Goal: Information Seeking & Learning: Learn about a topic

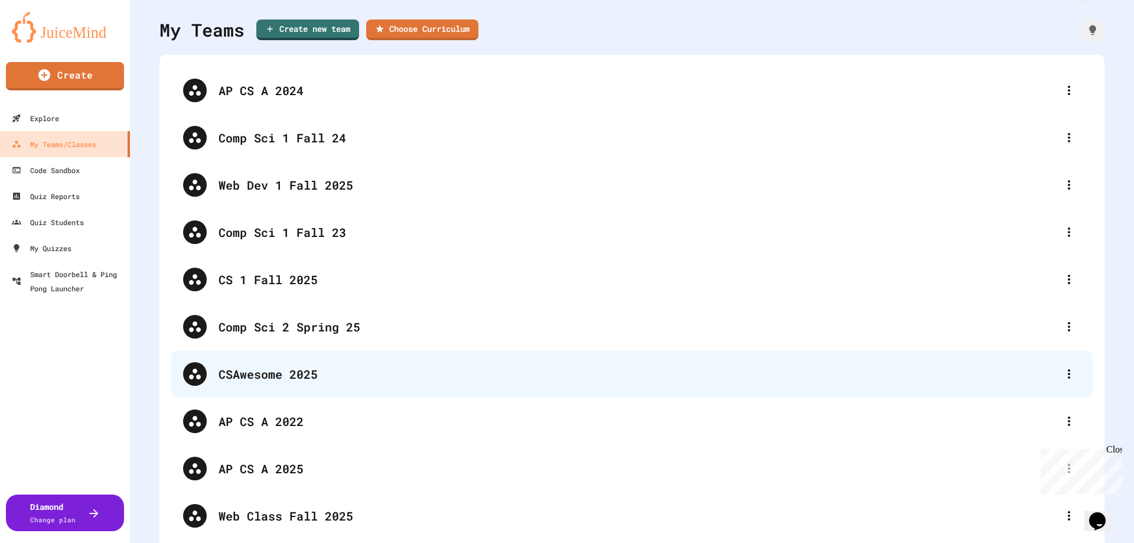
scroll to position [49, 0]
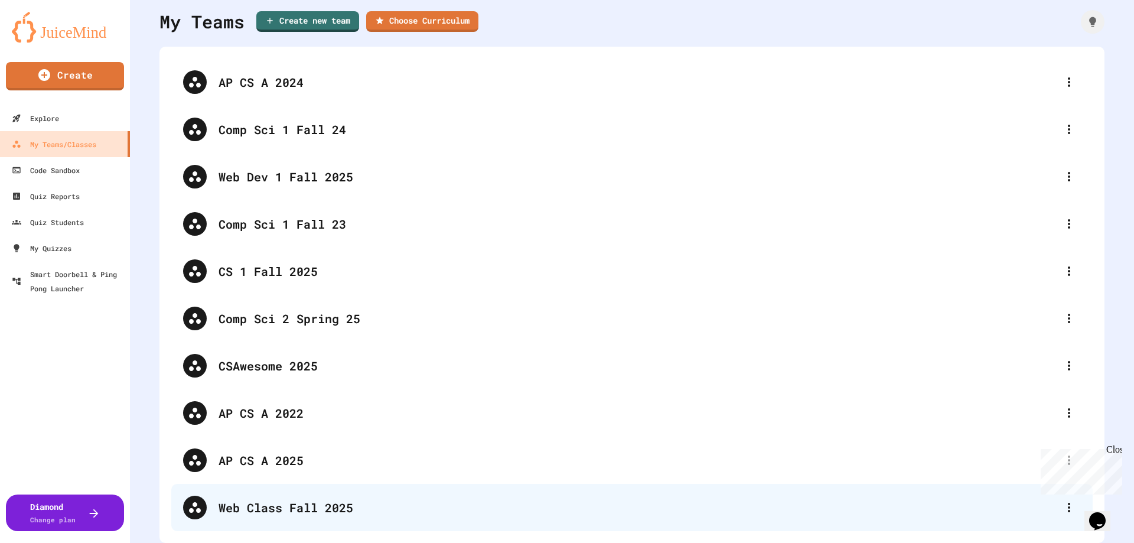
click at [261, 499] on div "Web Class Fall 2025" at bounding box center [638, 508] width 839 height 18
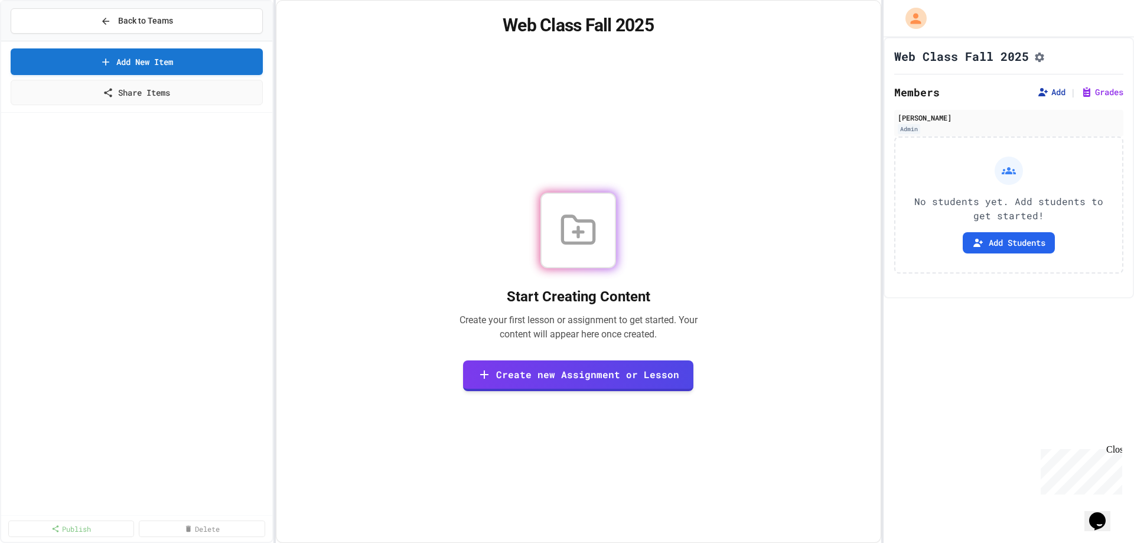
click at [1045, 97] on button "Add" at bounding box center [1051, 92] width 28 height 12
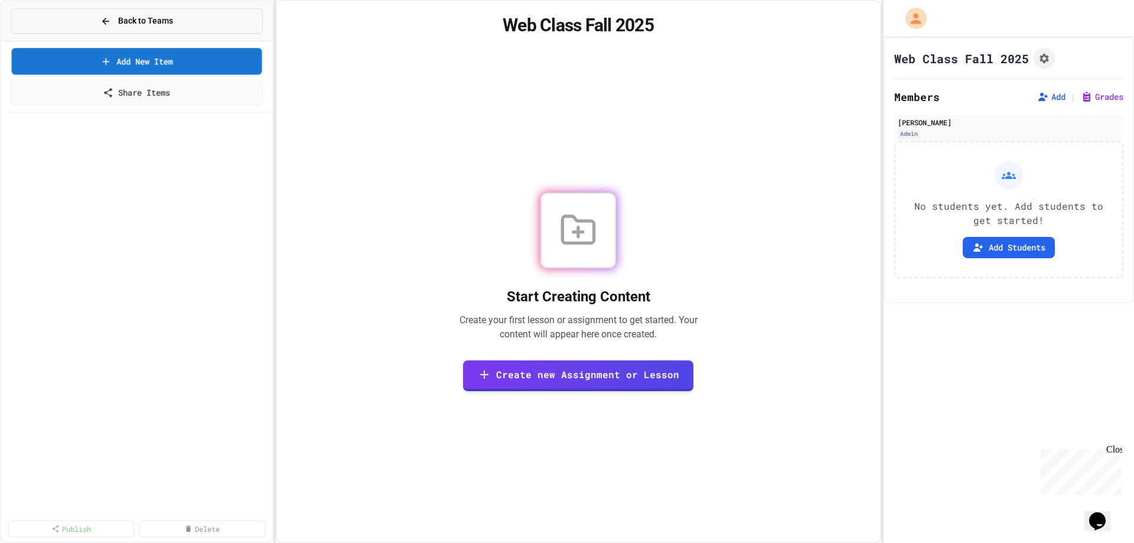
click at [134, 19] on span "Back to Teams" at bounding box center [145, 21] width 55 height 12
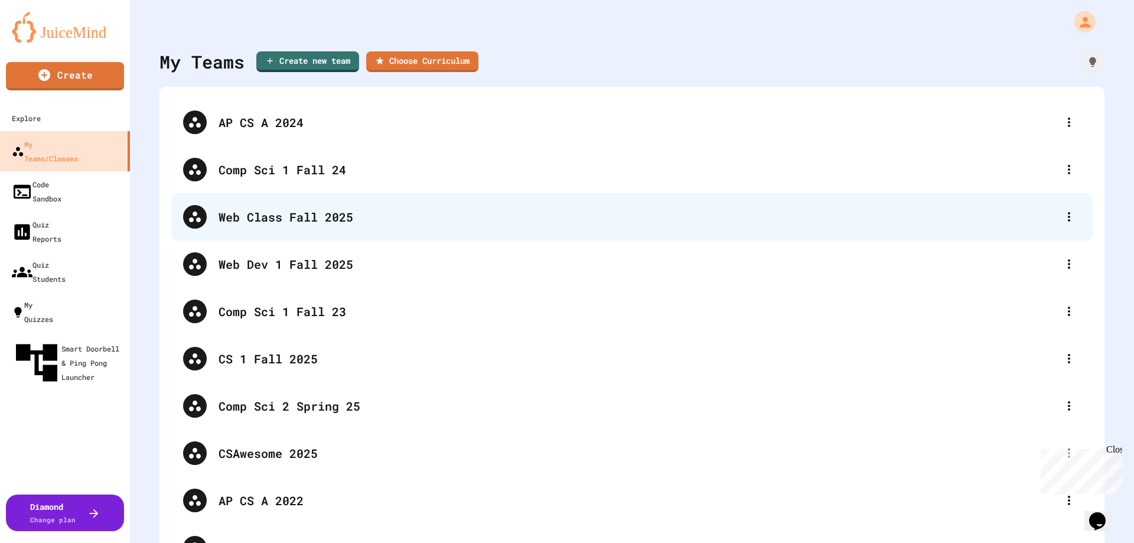
click at [288, 218] on div "Web Class Fall 2025" at bounding box center [638, 217] width 839 height 18
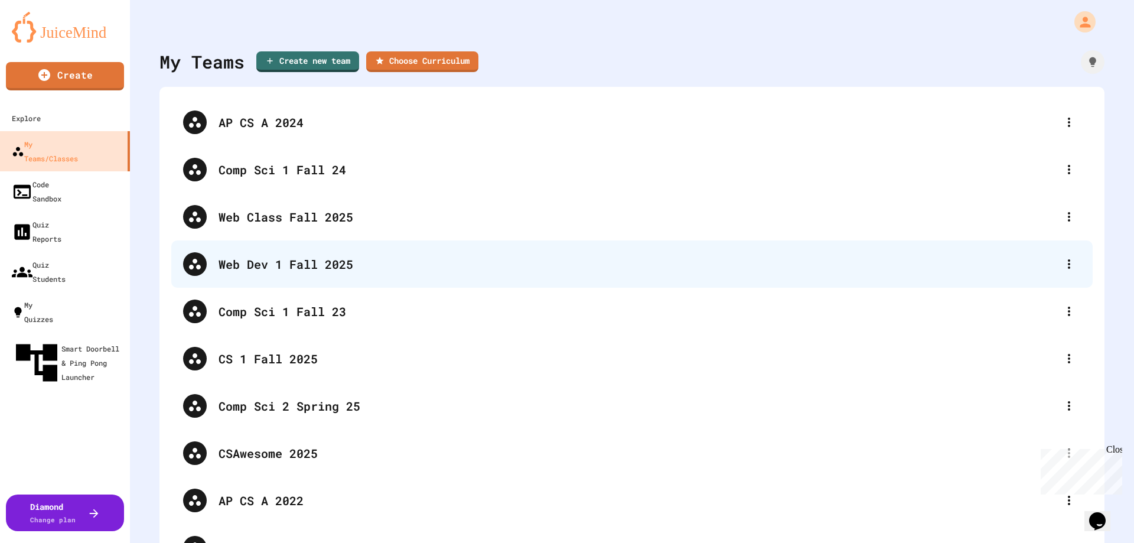
click at [232, 263] on div "Web Dev 1 Fall 2025" at bounding box center [638, 264] width 839 height 18
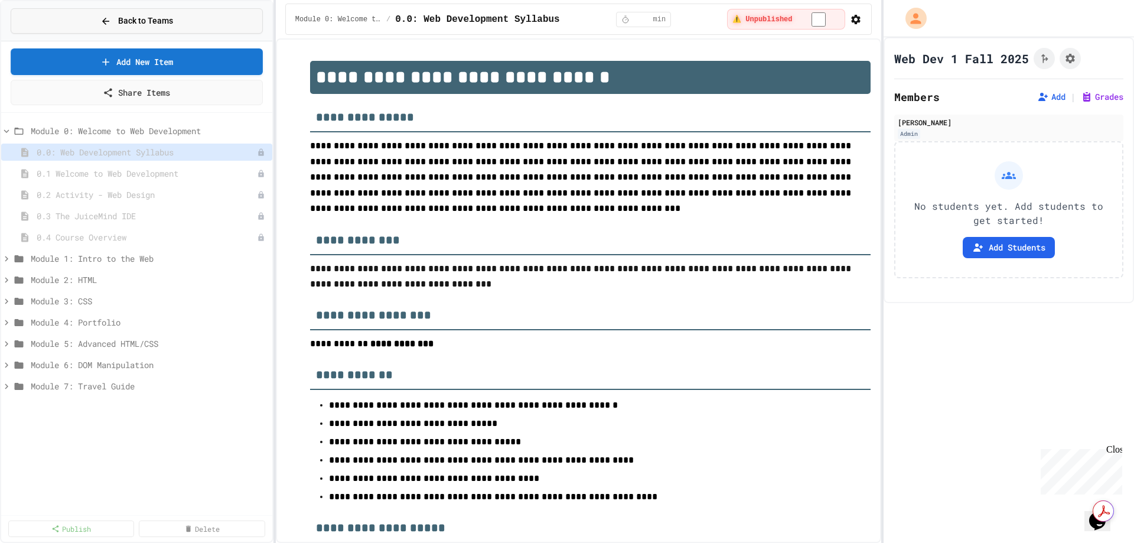
click at [147, 16] on span "Back to Teams" at bounding box center [145, 21] width 55 height 12
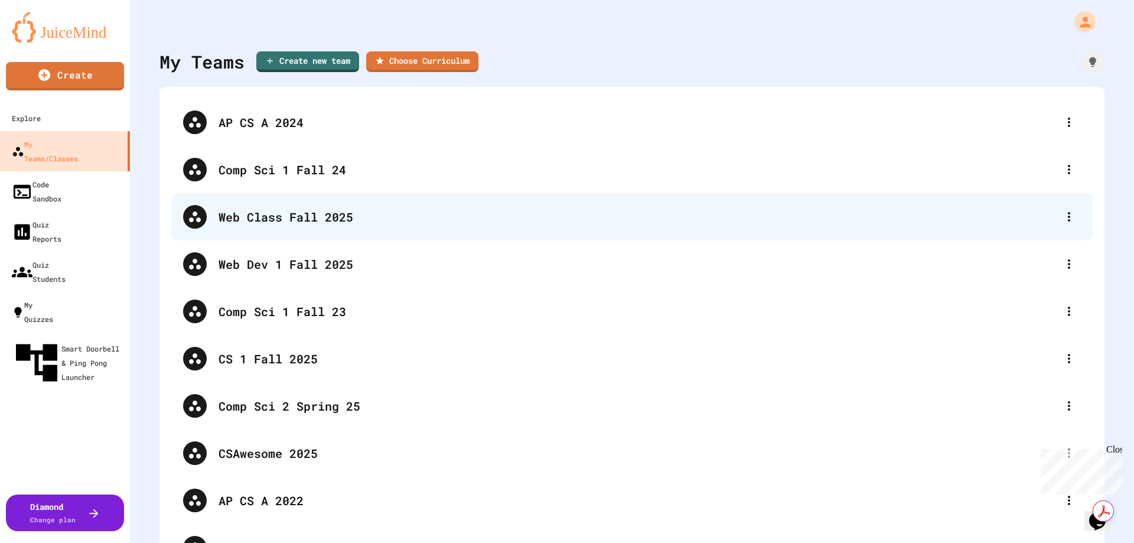
click at [292, 212] on div "Web Class Fall 2025" at bounding box center [638, 217] width 839 height 18
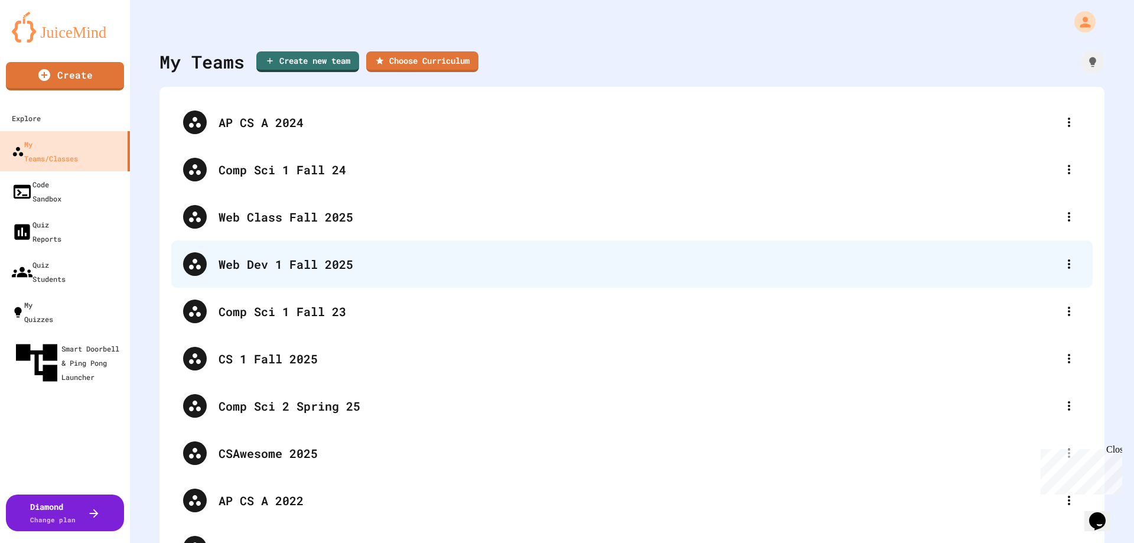
click at [278, 265] on div "Web Dev 1 Fall 2025" at bounding box center [638, 264] width 839 height 18
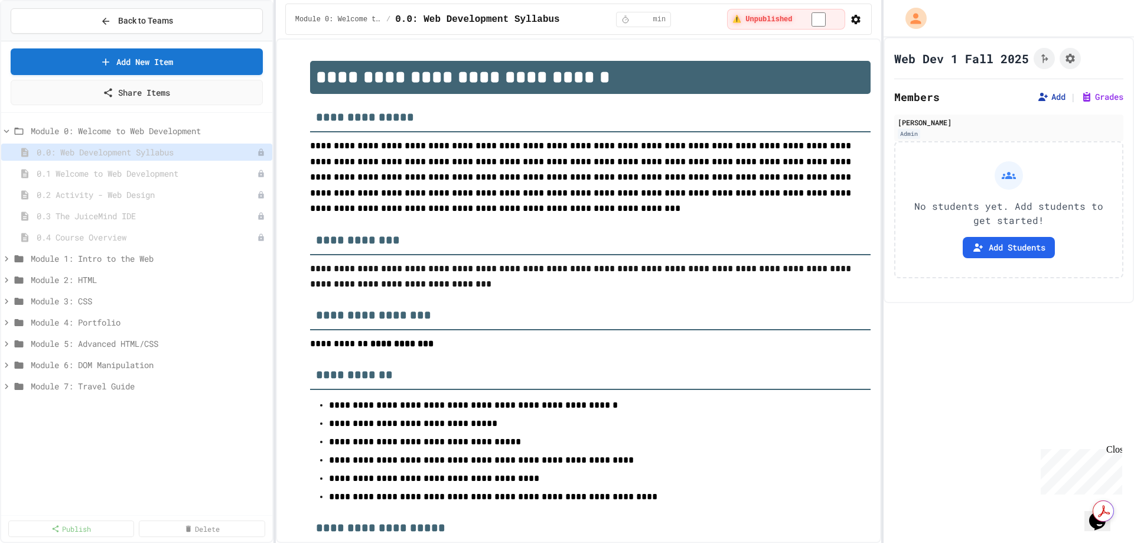
click at [1045, 99] on button "Add" at bounding box center [1051, 97] width 28 height 12
click at [139, 173] on span "0.1 Welcome to Web Development" at bounding box center [141, 173] width 209 height 12
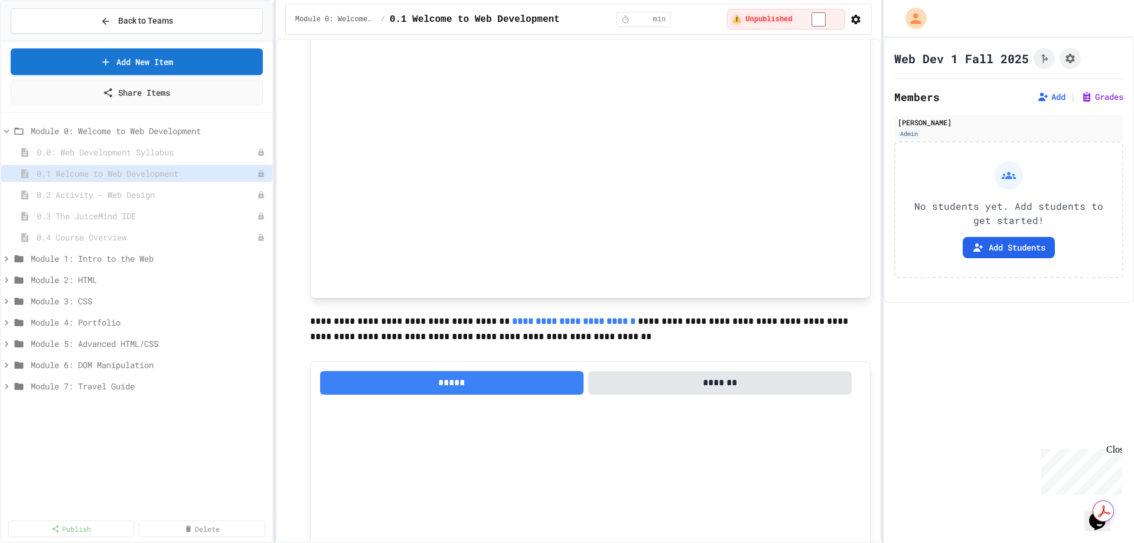
scroll to position [4560, 0]
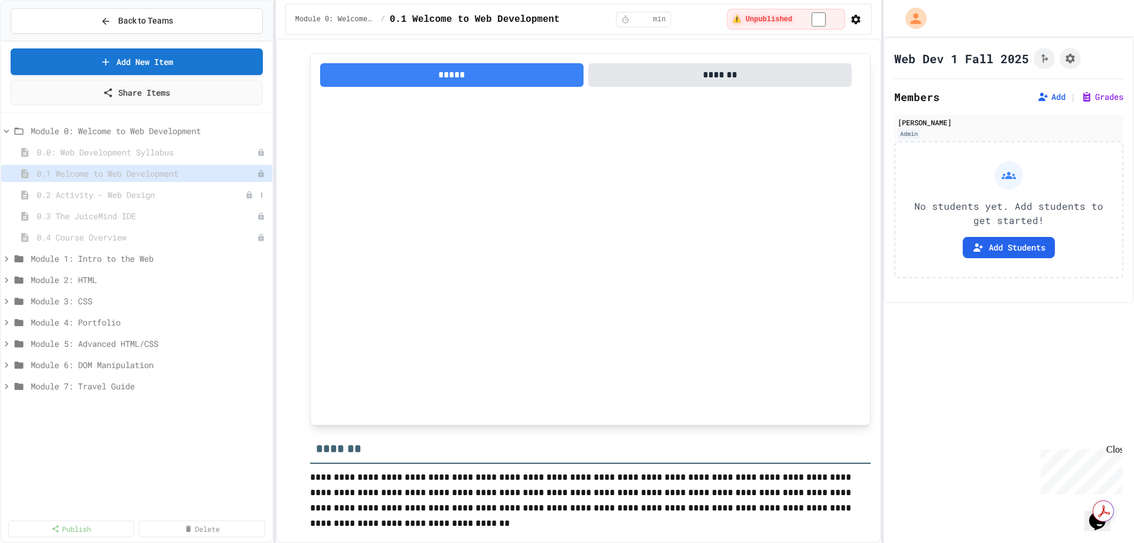
click at [84, 201] on div "0.2 Activity - Web Design" at bounding box center [136, 194] width 271 height 17
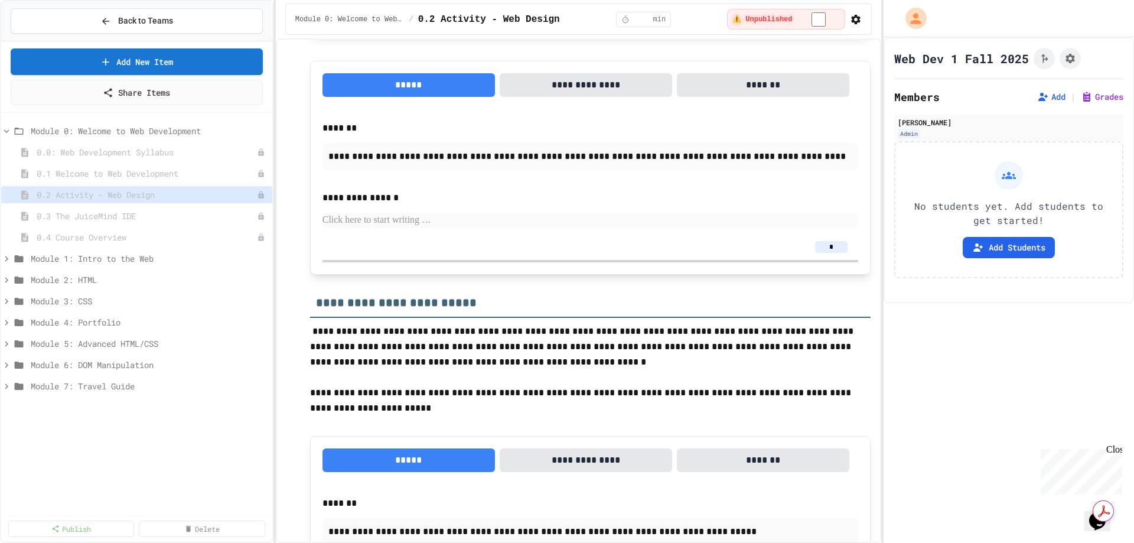
scroll to position [2655, 0]
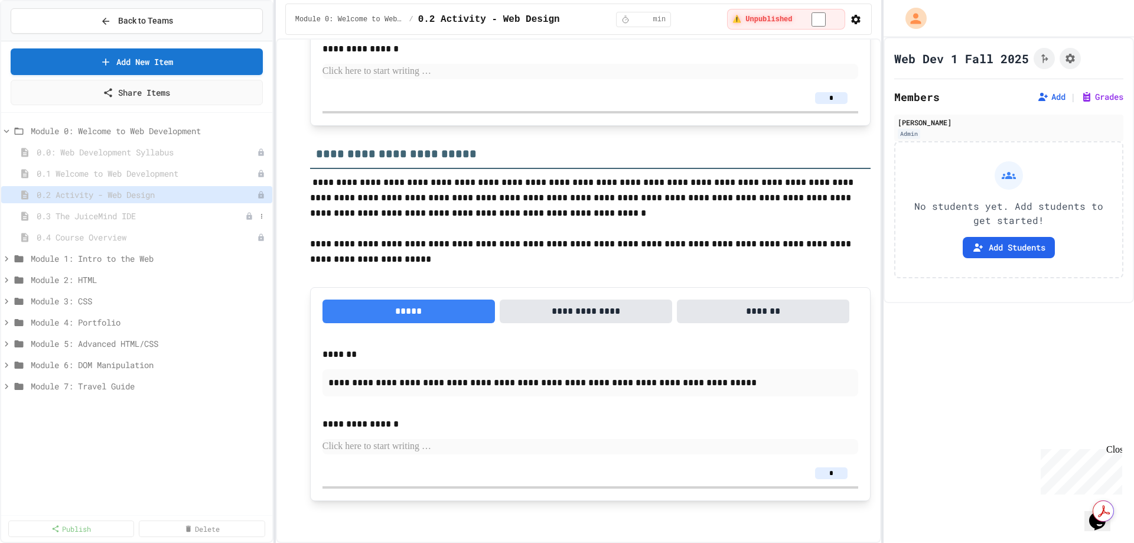
click at [119, 222] on div "0.3 The JuiceMind IDE" at bounding box center [136, 215] width 271 height 17
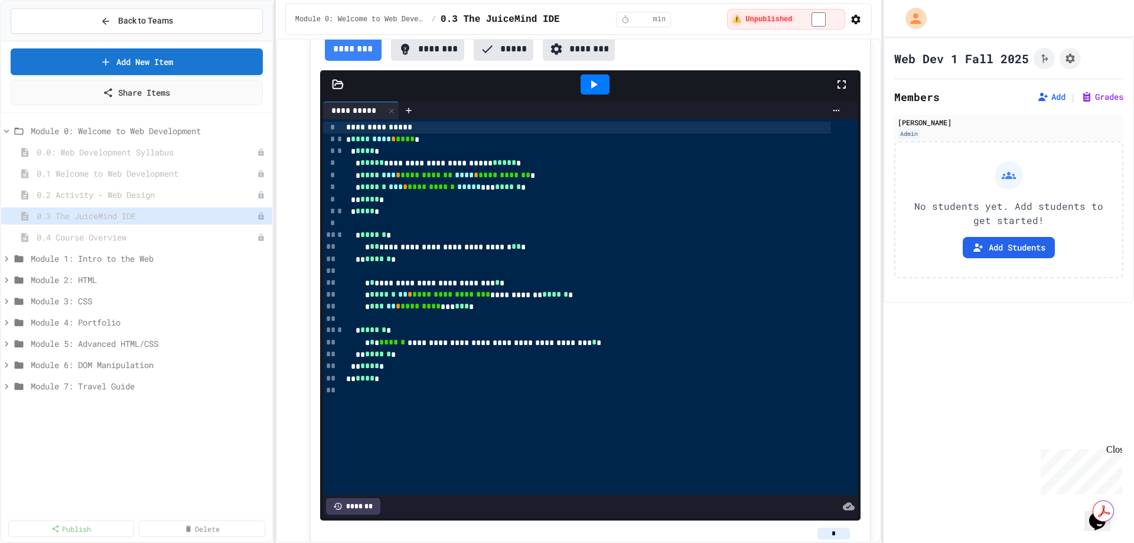
scroll to position [236, 0]
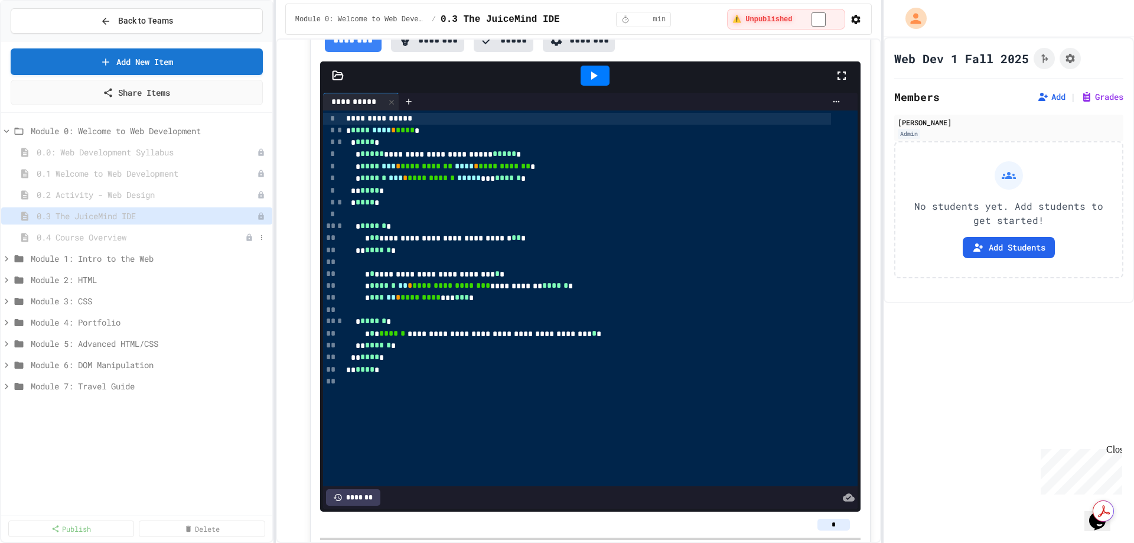
click at [112, 236] on span "0.4 Course Overview" at bounding box center [141, 237] width 209 height 12
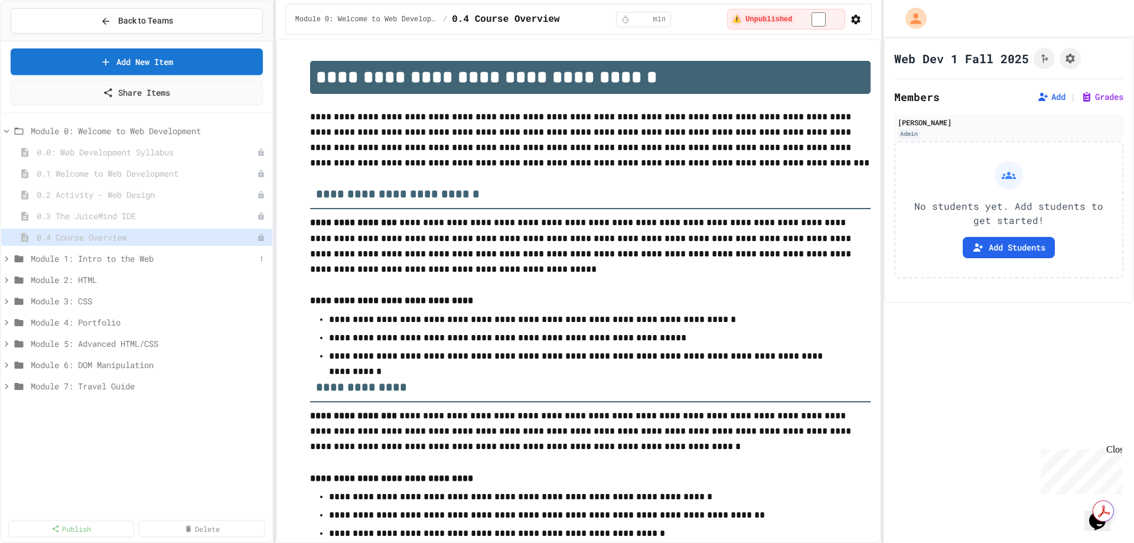
click at [99, 259] on span "Module 1: Intro to the Web" at bounding box center [143, 258] width 225 height 12
click at [161, 281] on span "1.1 The Internet and its Impact on Society" at bounding box center [141, 280] width 209 height 12
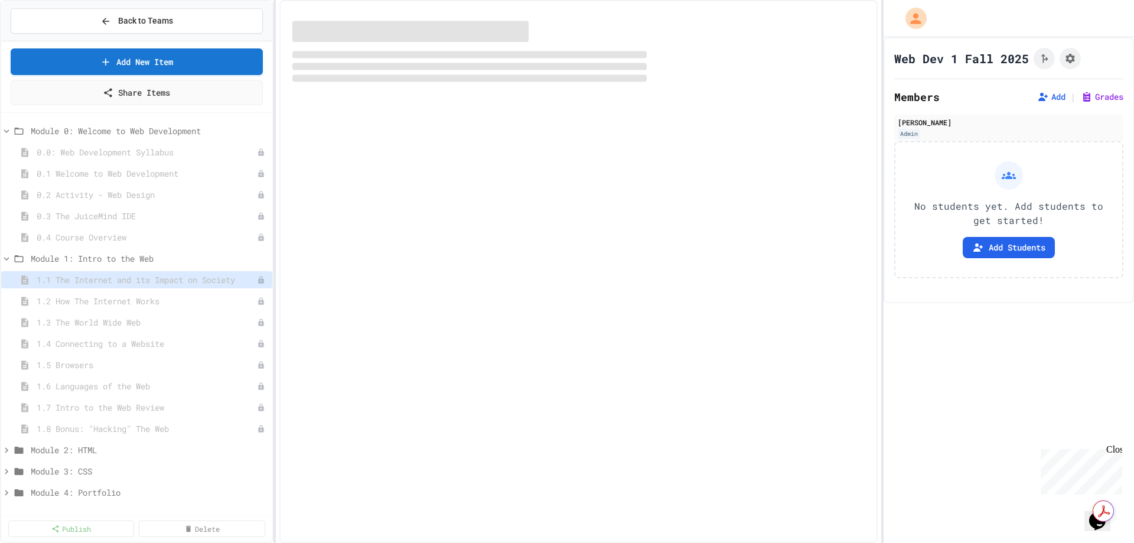
select select "***"
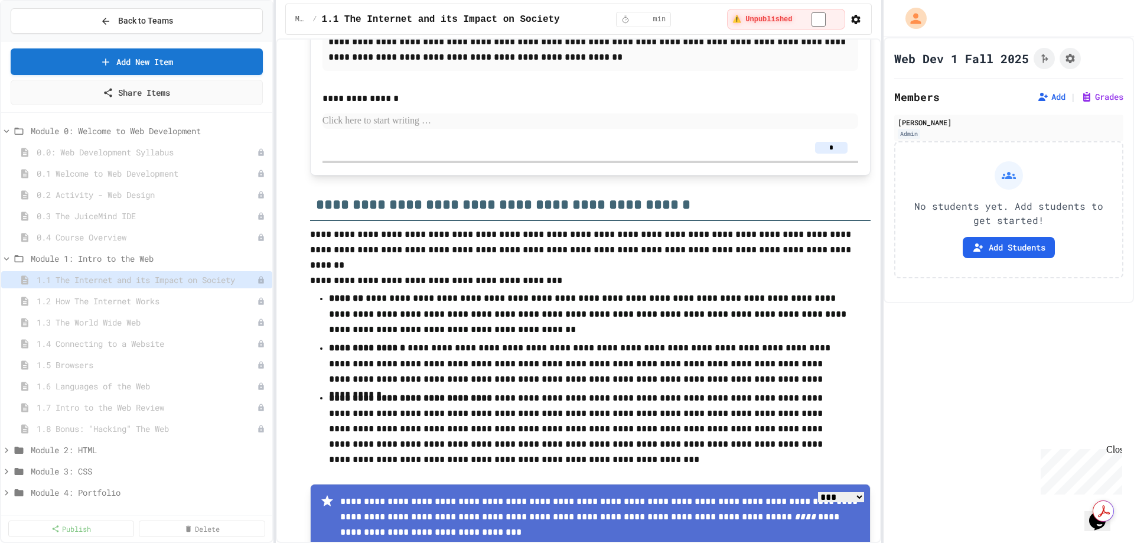
scroll to position [1359, 0]
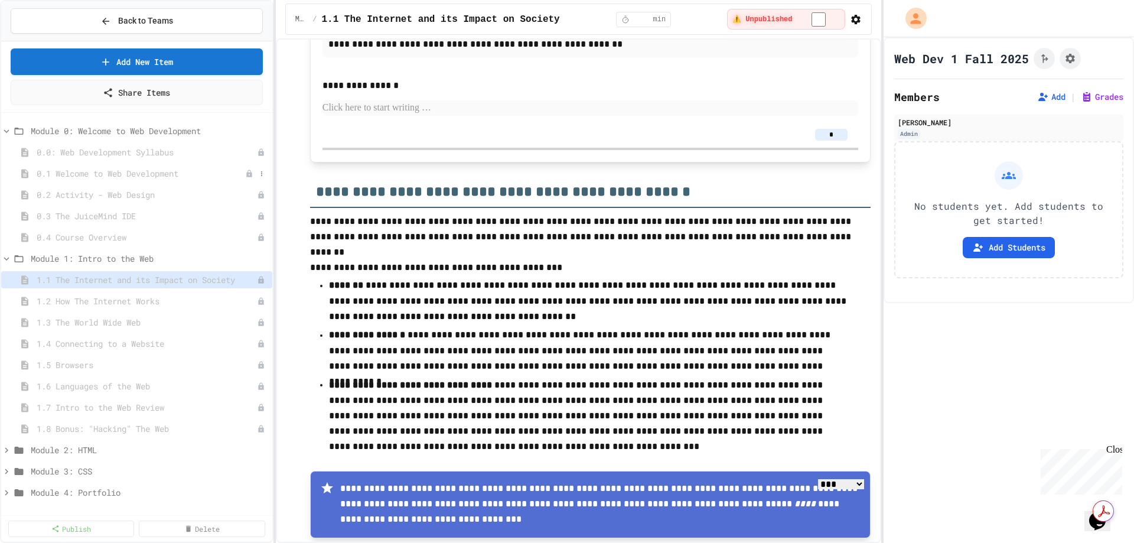
click at [128, 178] on span "0.1 Welcome to Web Development" at bounding box center [141, 173] width 209 height 12
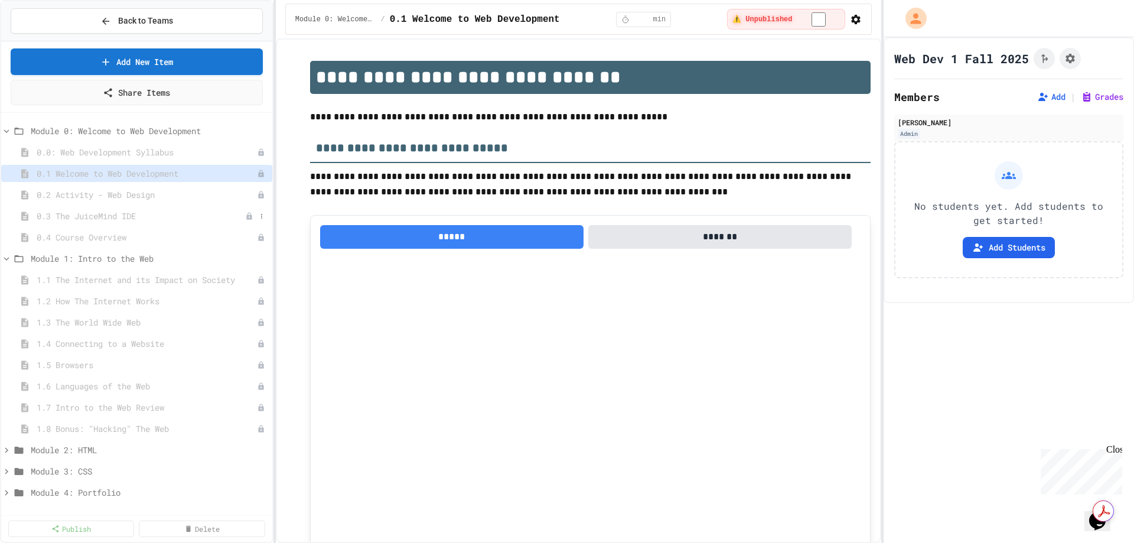
scroll to position [2437, 0]
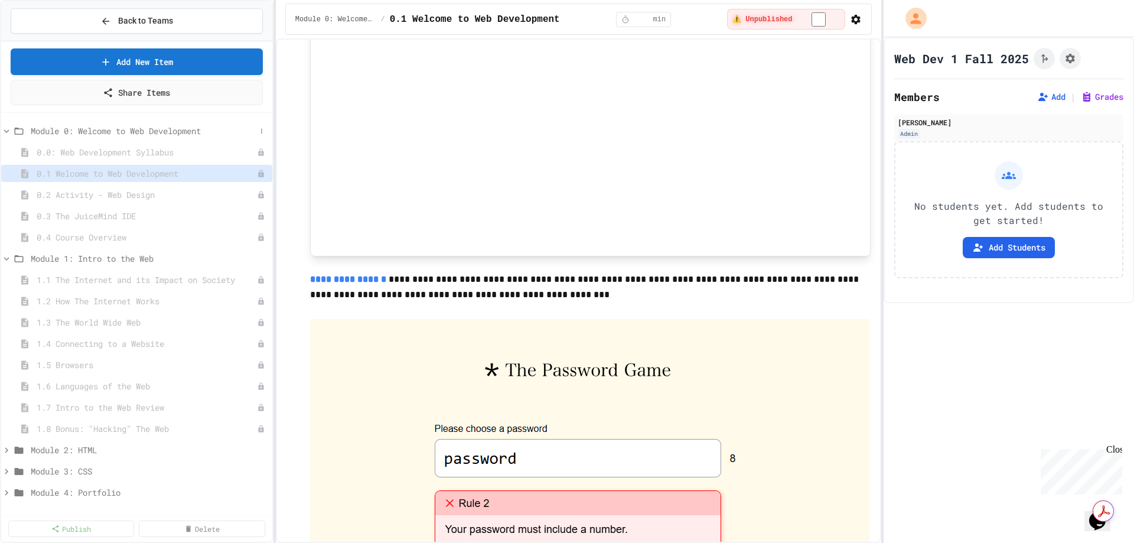
click at [4, 133] on icon at bounding box center [6, 131] width 11 height 11
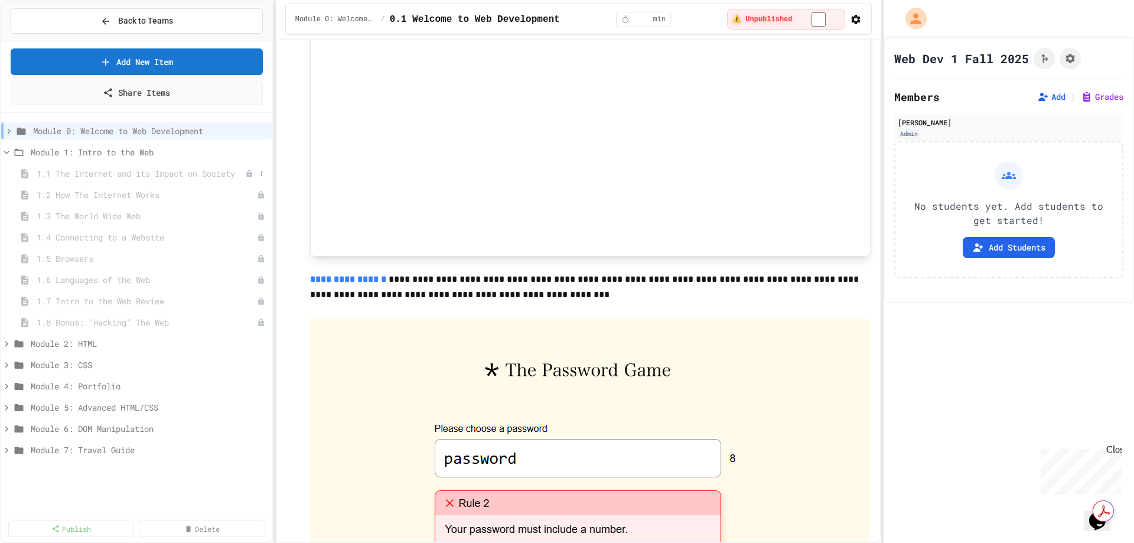
click at [90, 177] on span "1.1 The Internet and its Impact on Society" at bounding box center [141, 173] width 209 height 12
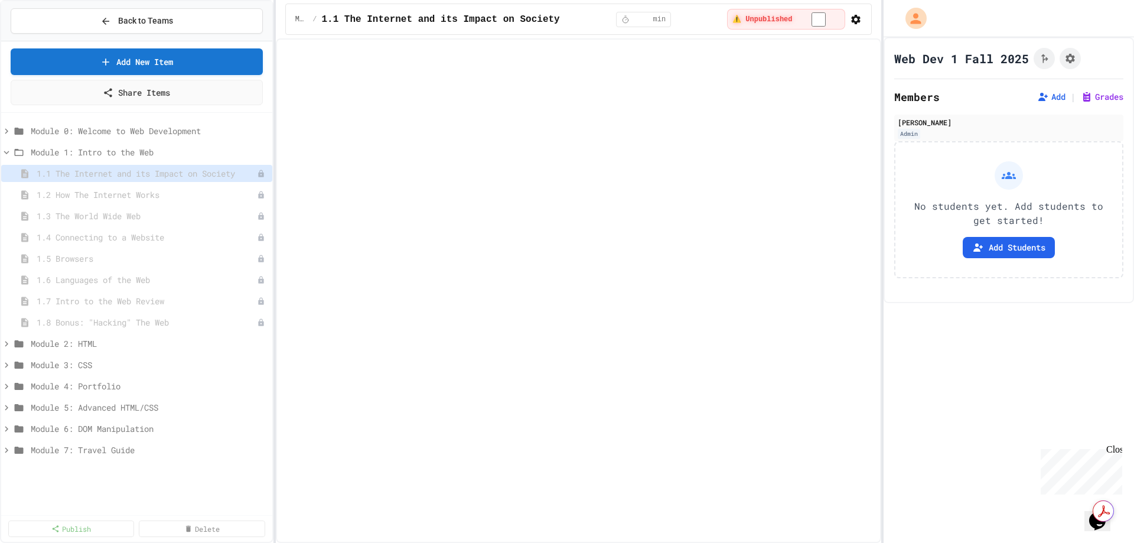
select select "***"
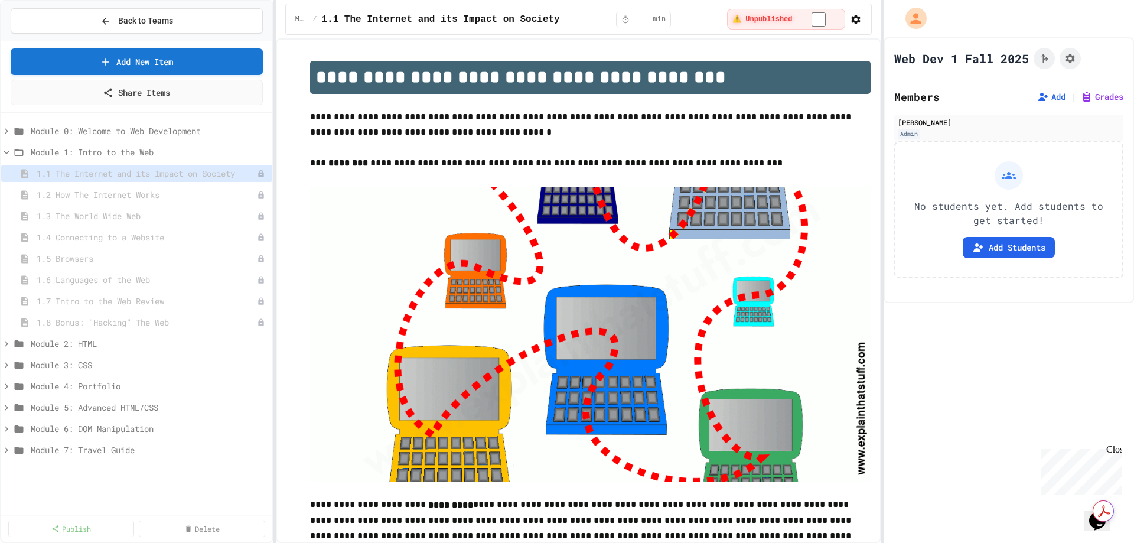
click at [1048, 103] on div "Add | Grades" at bounding box center [1078, 97] width 91 height 14
click at [1048, 97] on button "Add" at bounding box center [1051, 97] width 28 height 12
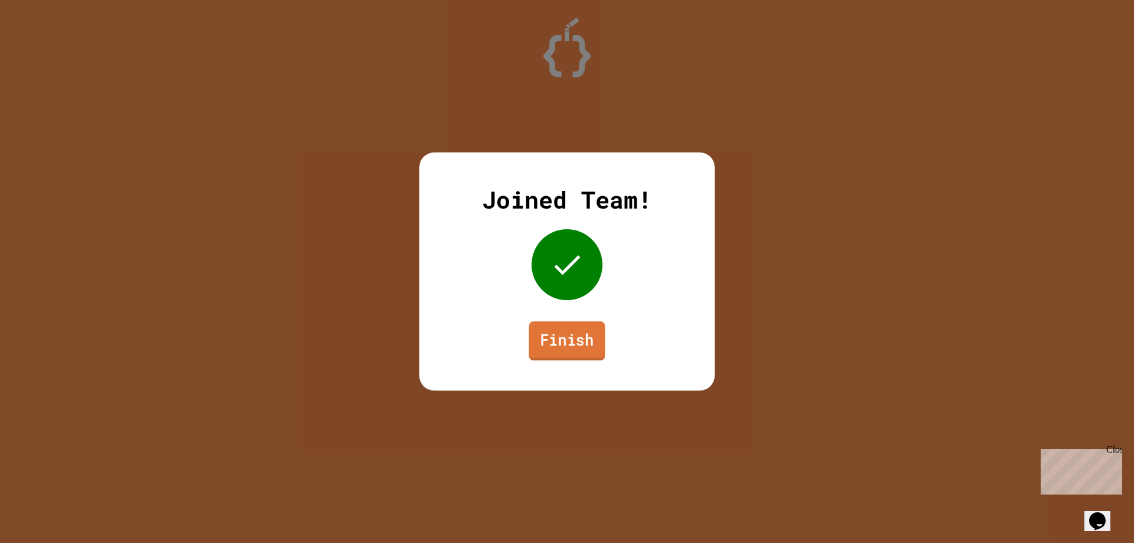
click at [557, 340] on link "Finish" at bounding box center [567, 340] width 76 height 39
click at [549, 333] on link "Finish" at bounding box center [567, 340] width 79 height 39
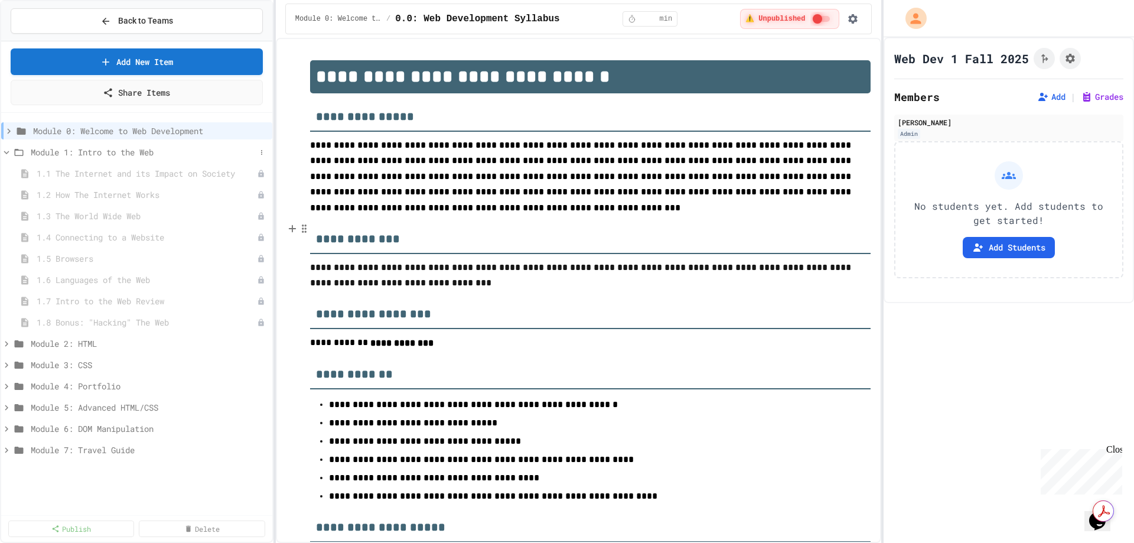
click at [143, 157] on span "Module 1: Intro to the Web" at bounding box center [143, 152] width 225 height 12
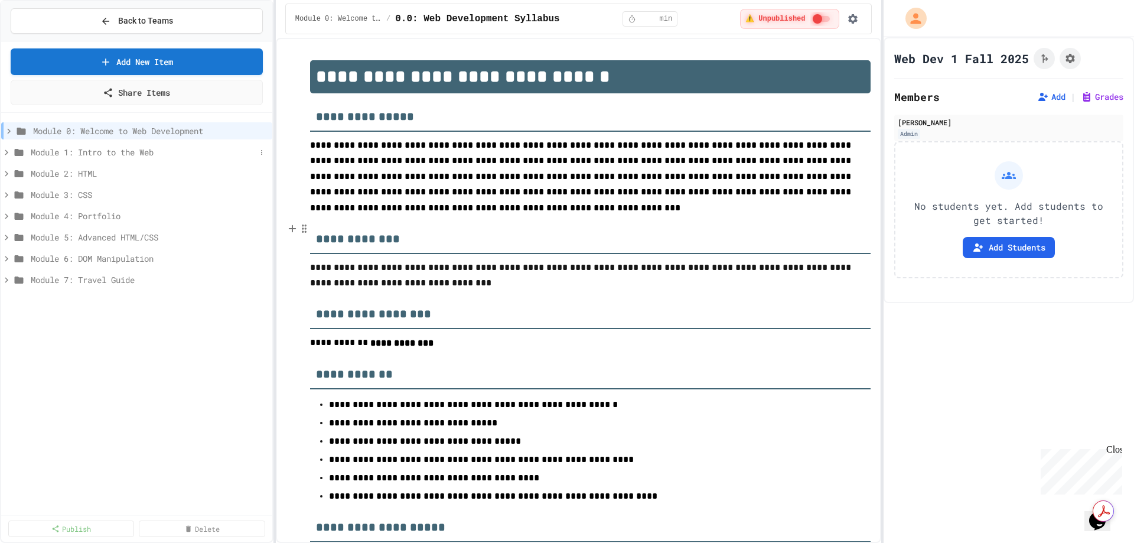
click at [134, 148] on span "Module 1: Intro to the Web" at bounding box center [143, 152] width 225 height 12
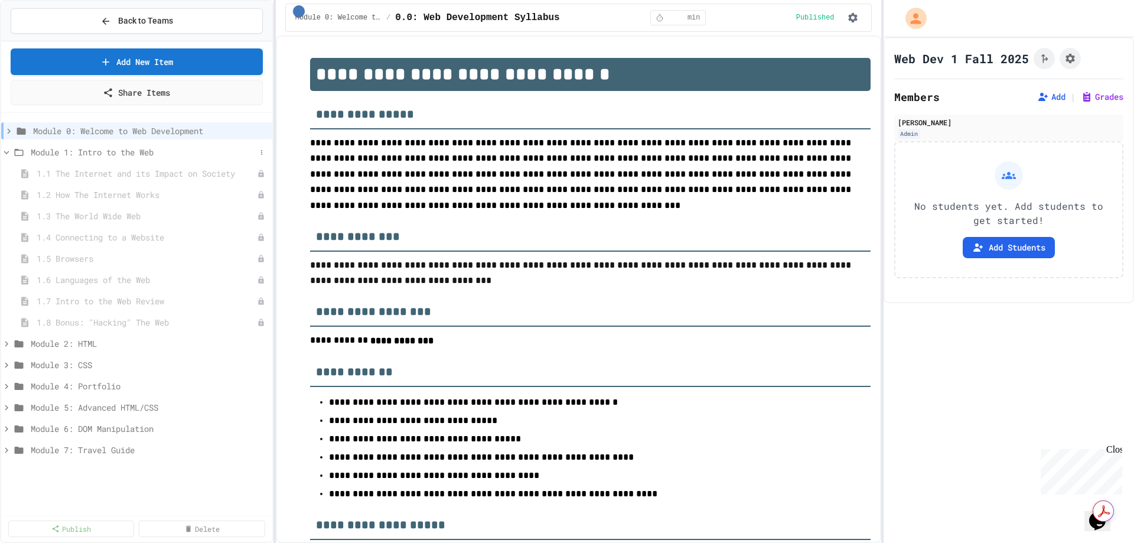
click at [6, 154] on icon at bounding box center [6, 153] width 5 height 4
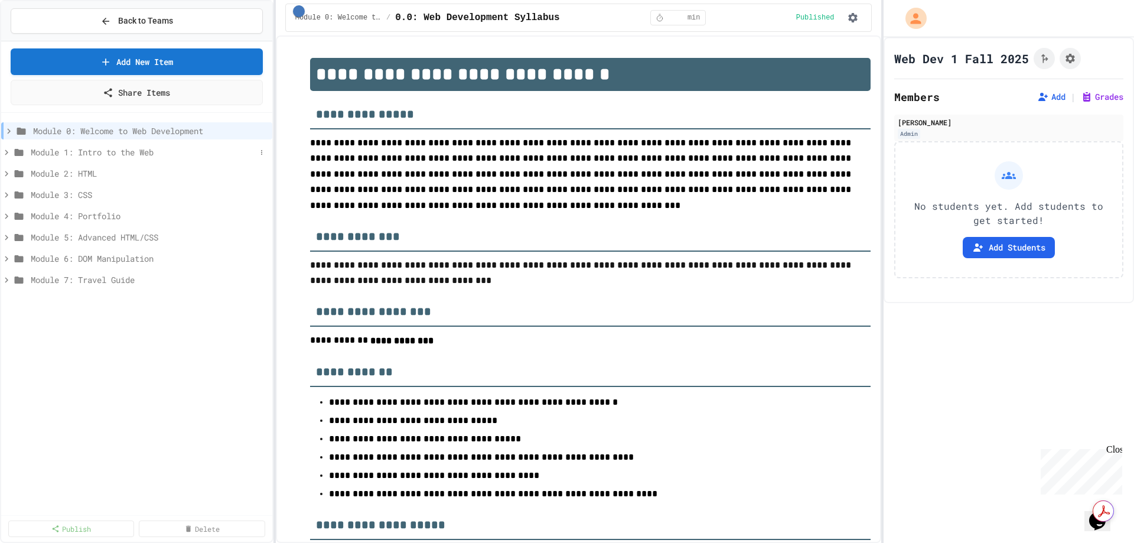
click at [42, 151] on span "Module 1: Intro to the Web" at bounding box center [143, 152] width 225 height 12
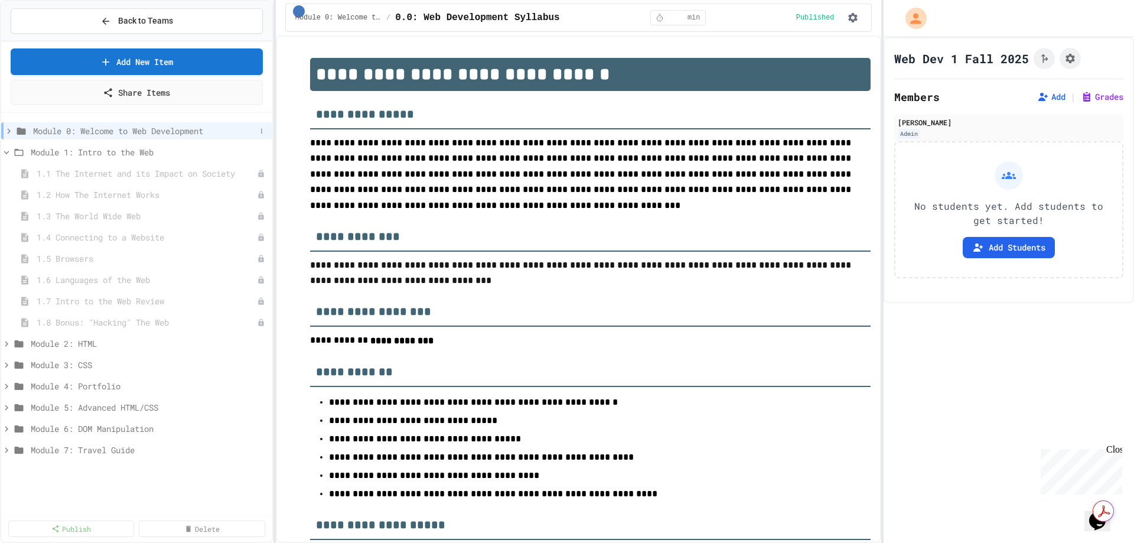
click at [9, 131] on icon at bounding box center [9, 131] width 11 height 11
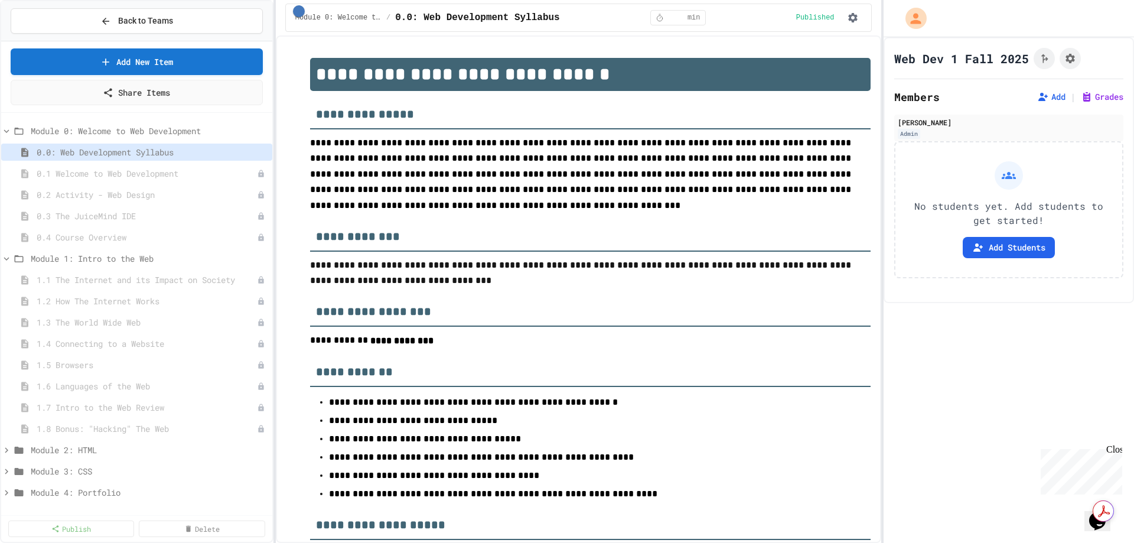
click at [9, 131] on icon at bounding box center [6, 131] width 11 height 11
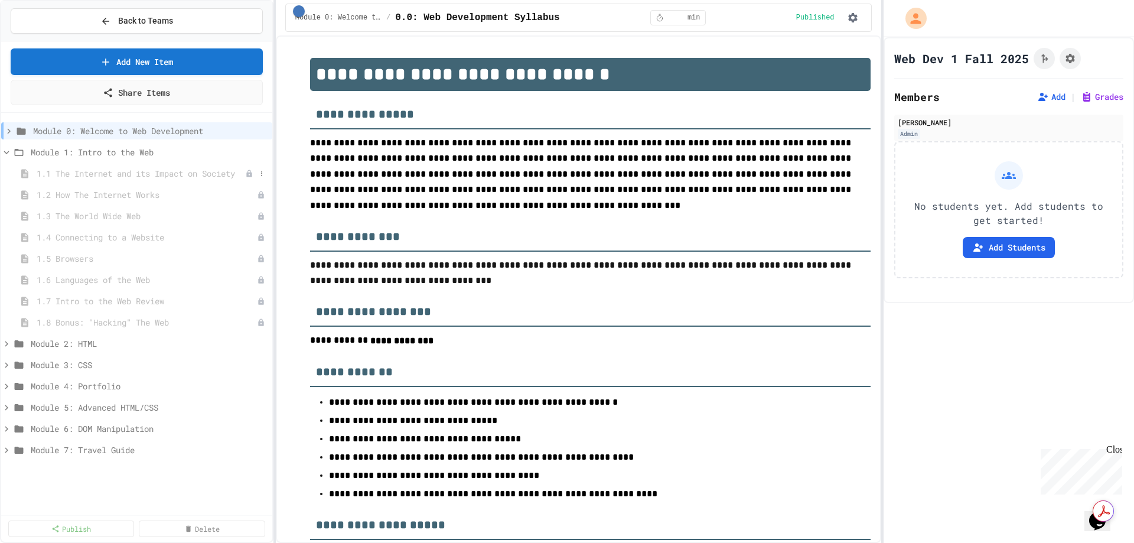
click at [58, 172] on span "1.1 The Internet and its Impact on Society" at bounding box center [141, 173] width 209 height 12
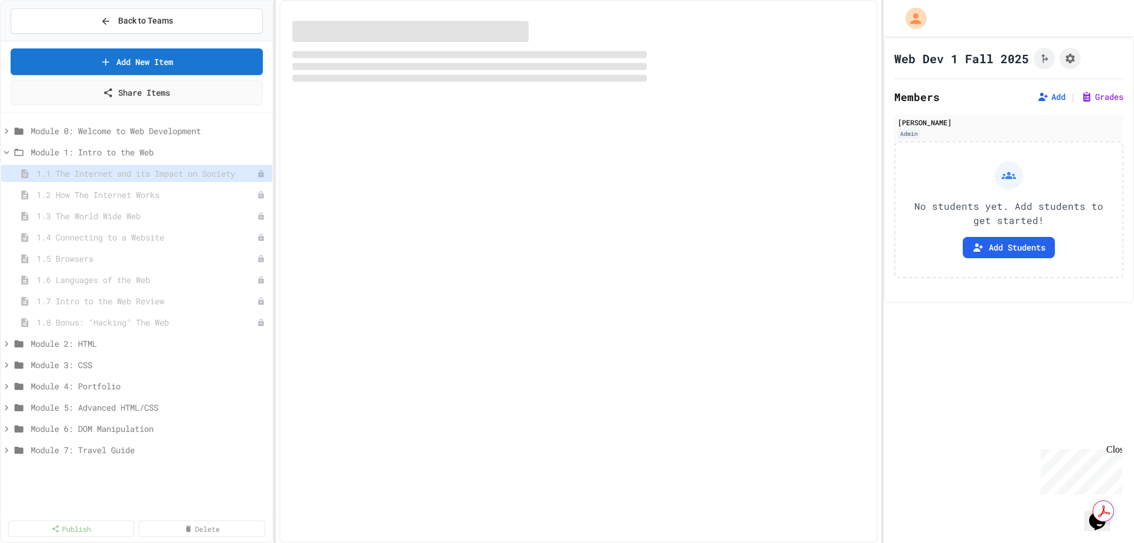
select select "***"
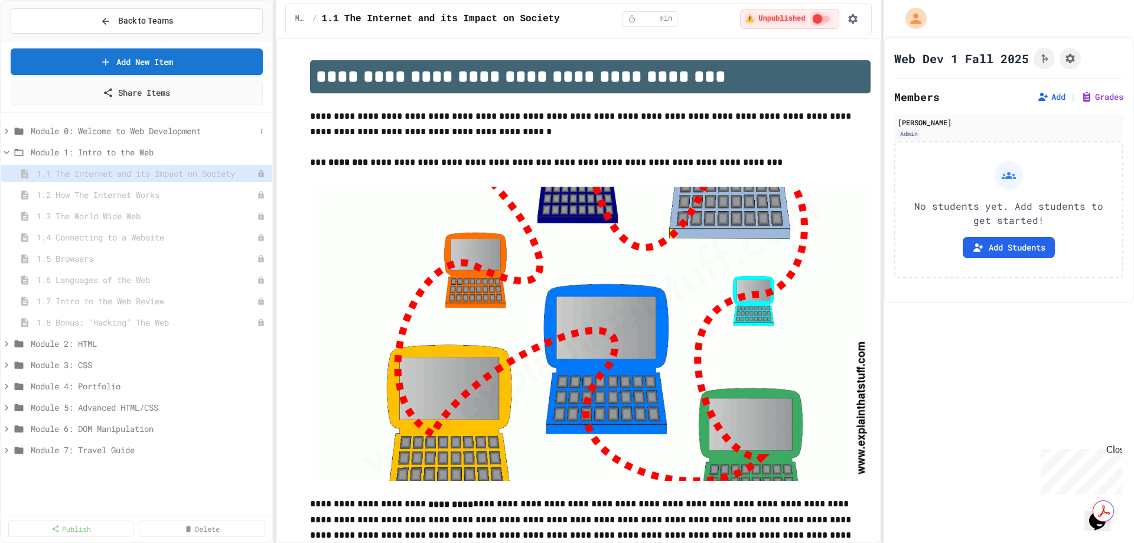
click at [5, 129] on icon at bounding box center [6, 131] width 11 height 11
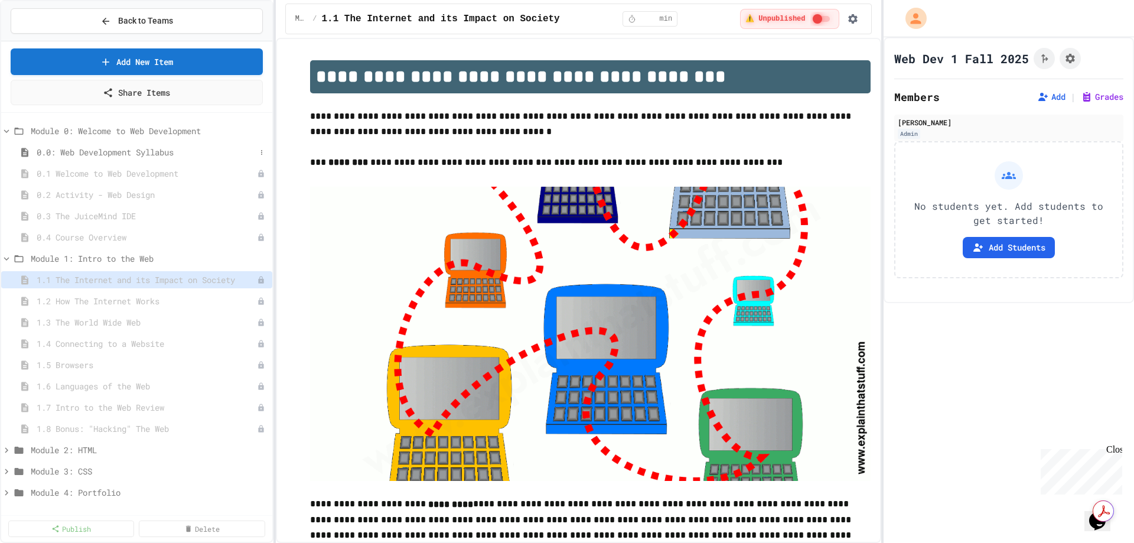
click at [112, 149] on span "0.0: Web Development Syllabus" at bounding box center [146, 152] width 219 height 12
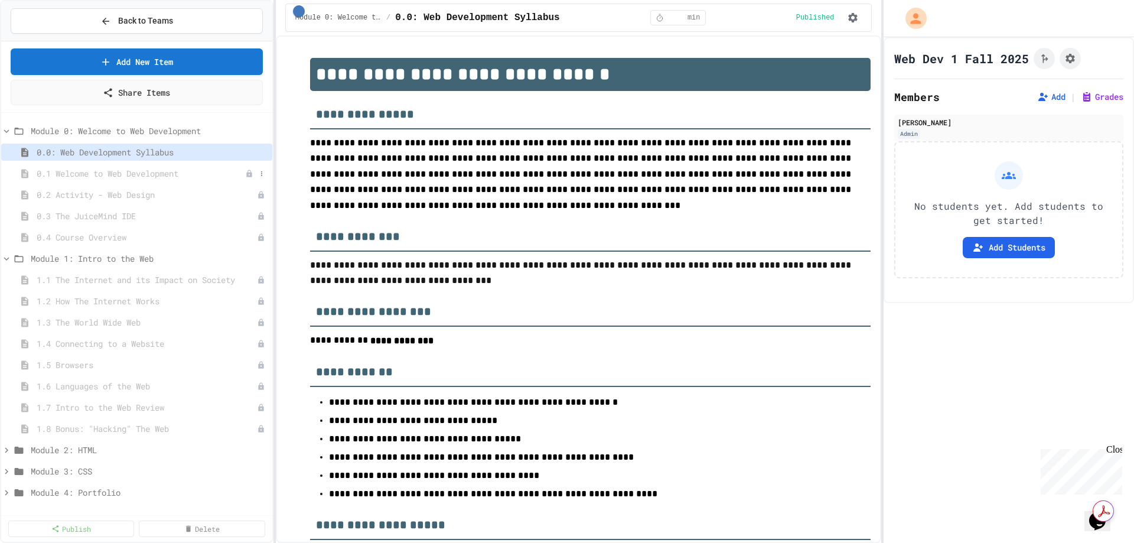
click at [130, 172] on span "0.1 Welcome to Web Development" at bounding box center [141, 173] width 209 height 12
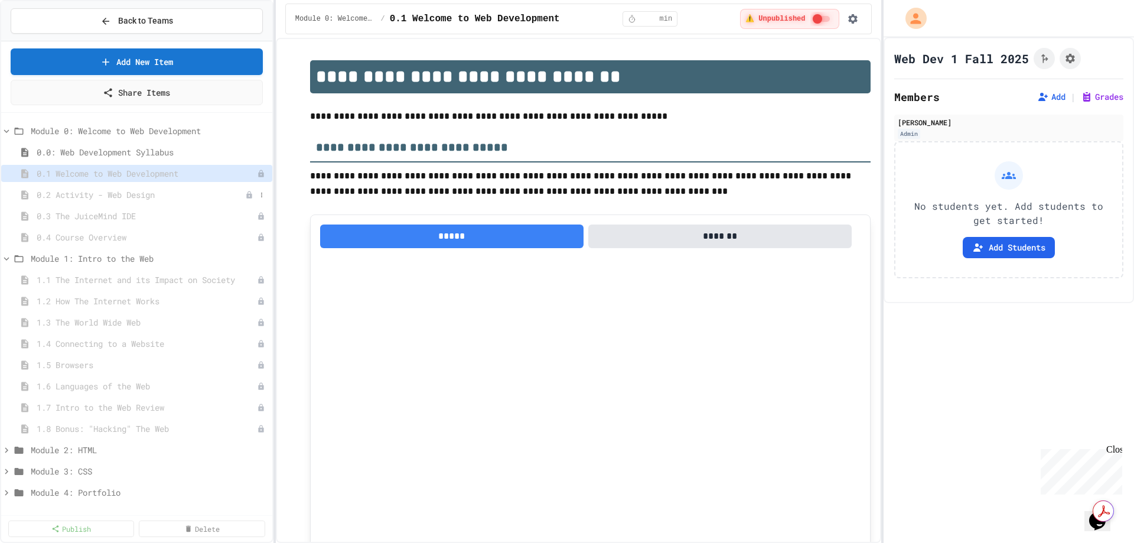
click at [76, 196] on span "0.2 Activity - Web Design" at bounding box center [141, 194] width 209 height 12
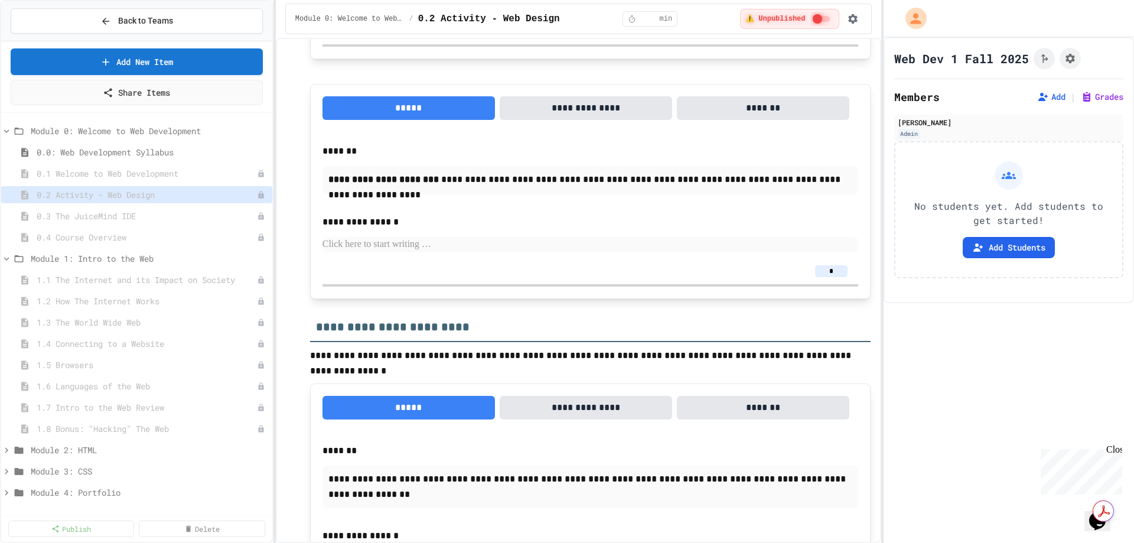
scroll to position [414, 0]
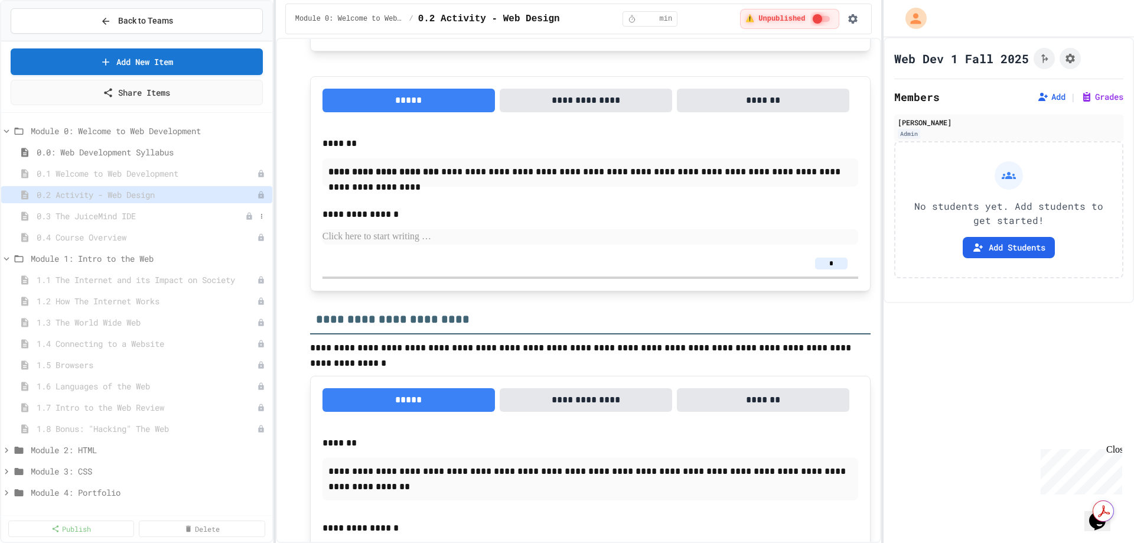
click at [71, 210] on span "0.3 The JuiceMind IDE" at bounding box center [141, 216] width 209 height 12
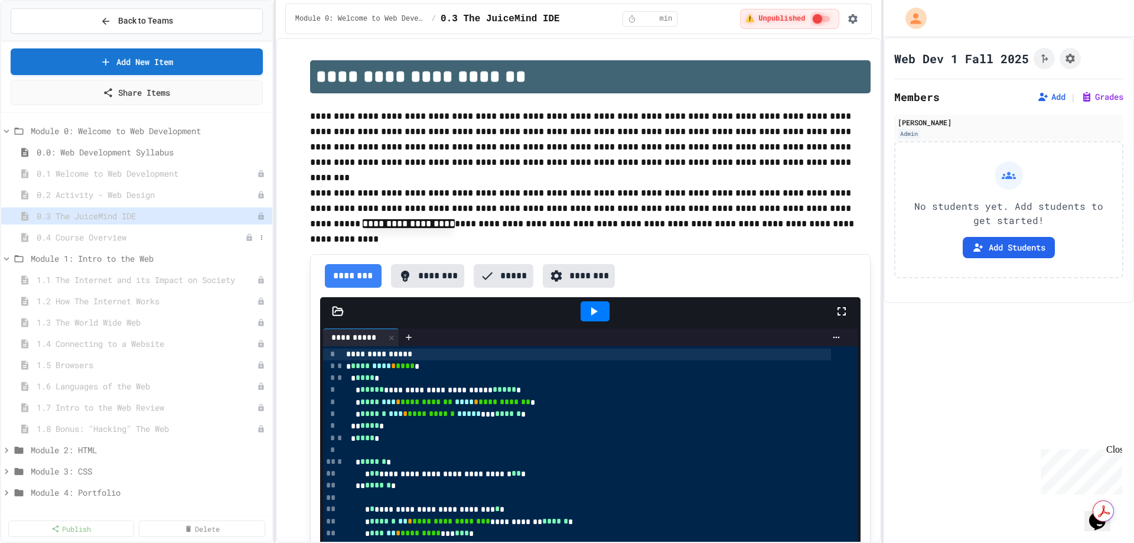
click at [79, 240] on span "0.4 Course Overview" at bounding box center [141, 237] width 209 height 12
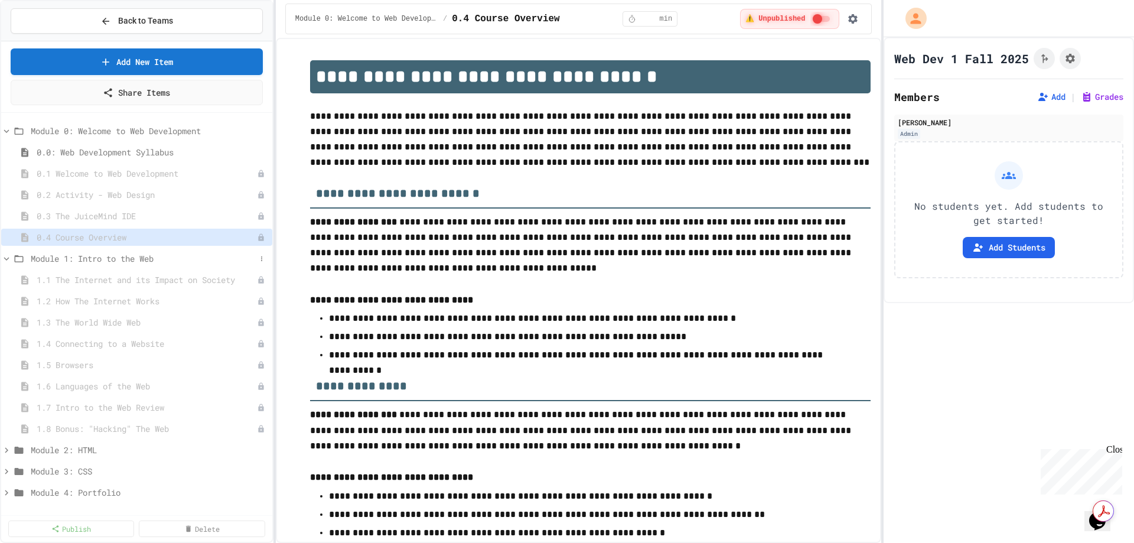
click at [47, 260] on span "Module 1: Intro to the Web" at bounding box center [143, 258] width 225 height 12
click at [8, 131] on icon at bounding box center [6, 131] width 5 height 4
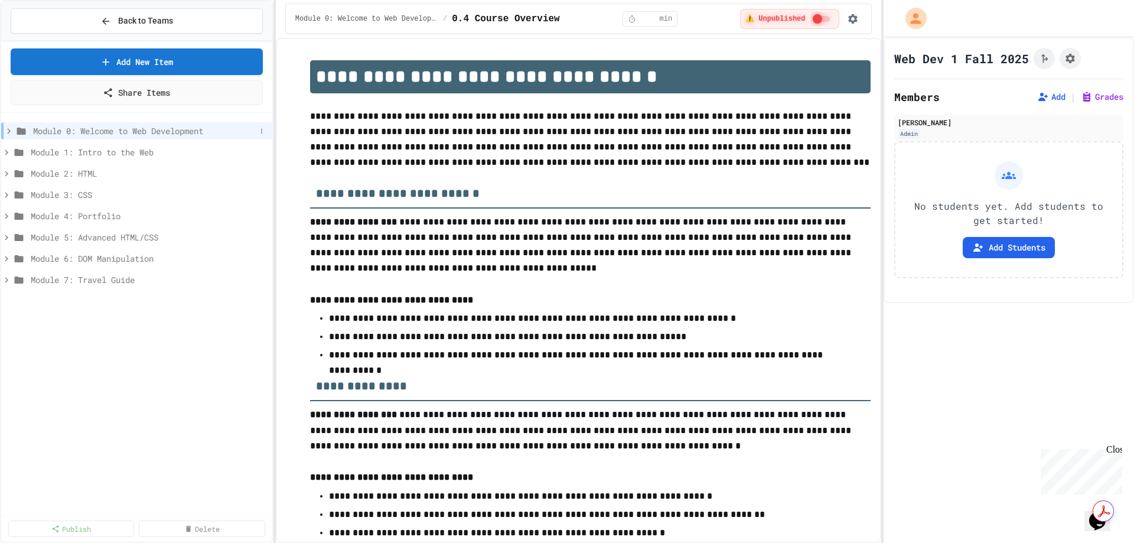
click at [7, 131] on icon at bounding box center [9, 131] width 11 height 11
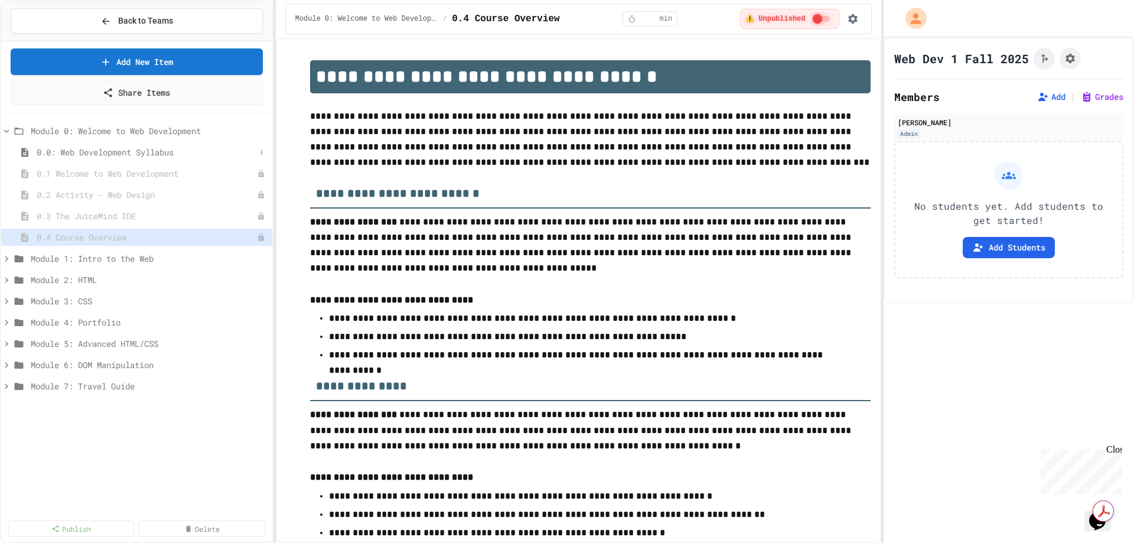
click at [67, 160] on div "0.0: Web Development Syllabus" at bounding box center [136, 152] width 271 height 17
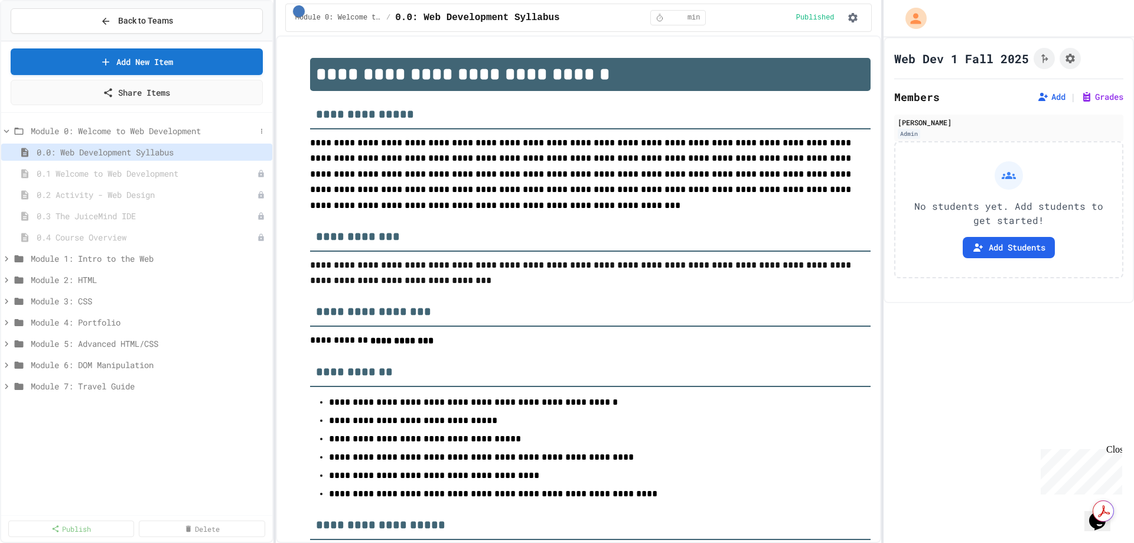
click at [6, 130] on icon at bounding box center [6, 131] width 11 height 11
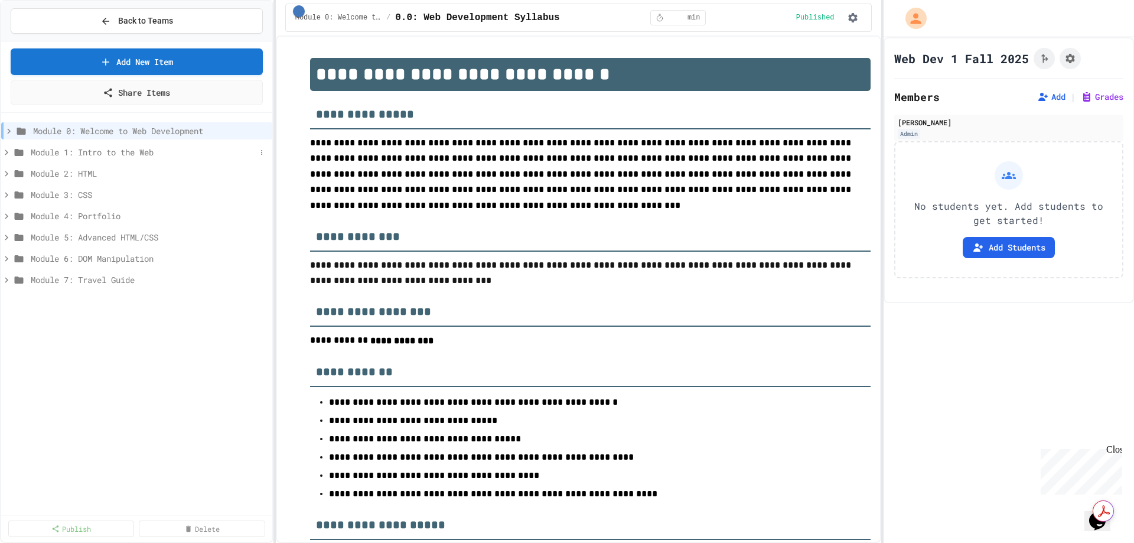
click at [7, 154] on icon at bounding box center [6, 152] width 11 height 11
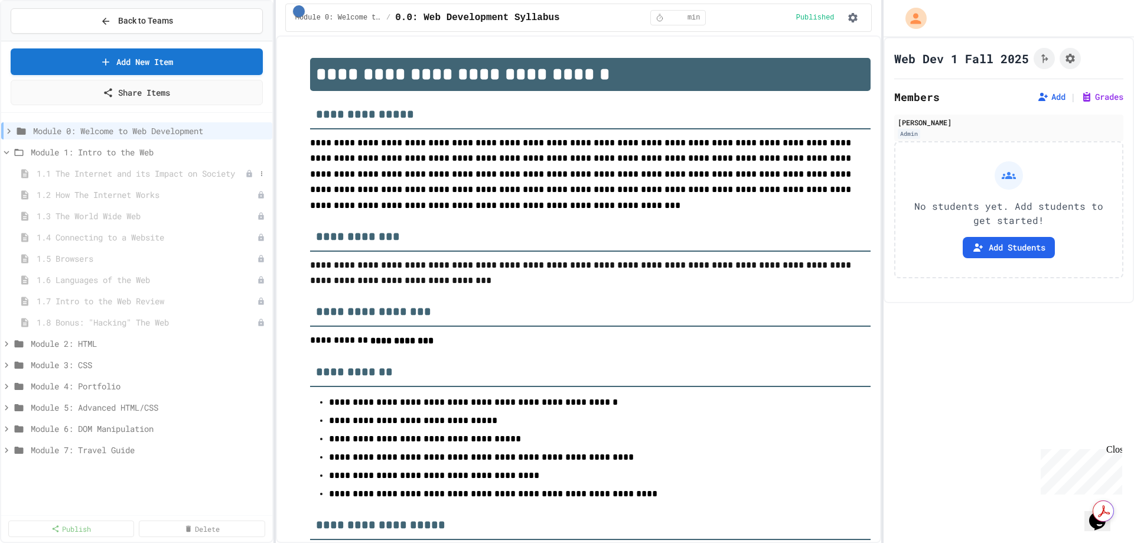
click at [64, 173] on span "1.1 The Internet and its Impact on Society" at bounding box center [141, 173] width 209 height 12
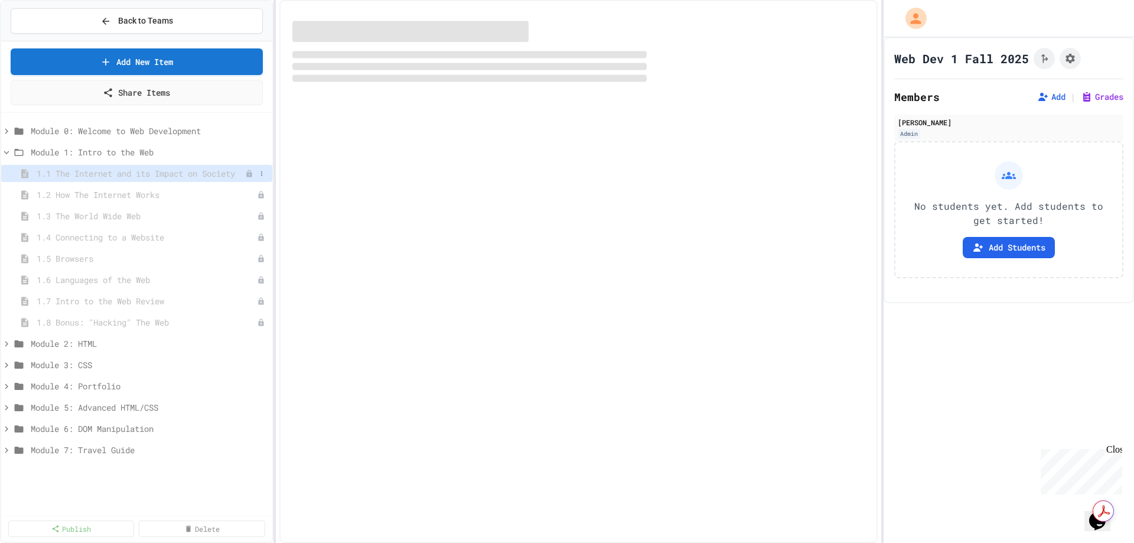
select select "***"
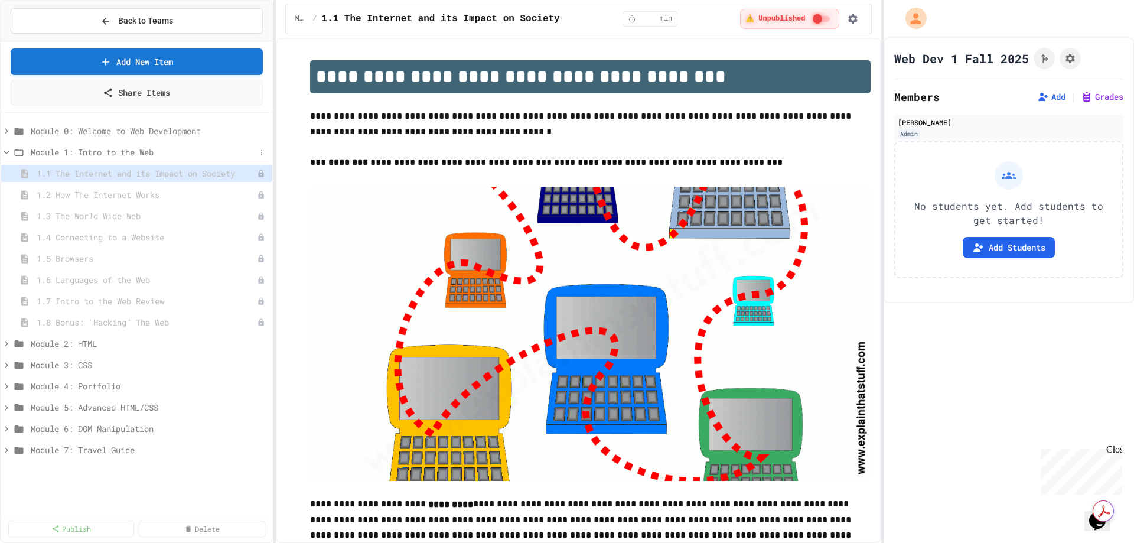
click at [139, 156] on span "Module 1: Intro to the Web" at bounding box center [143, 152] width 225 height 12
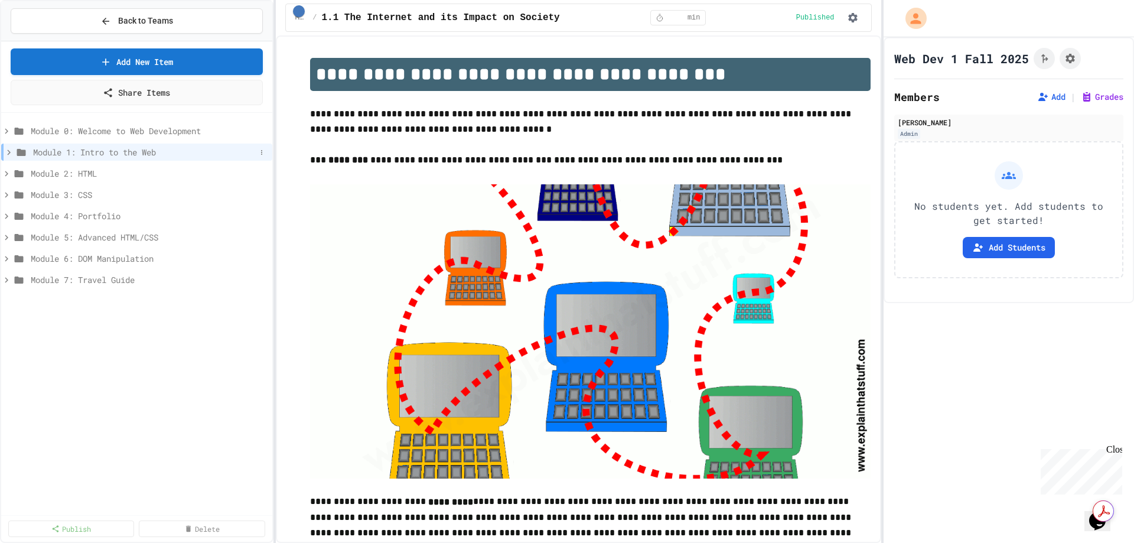
click at [8, 151] on icon at bounding box center [9, 152] width 11 height 11
